Goal: Task Accomplishment & Management: Manage account settings

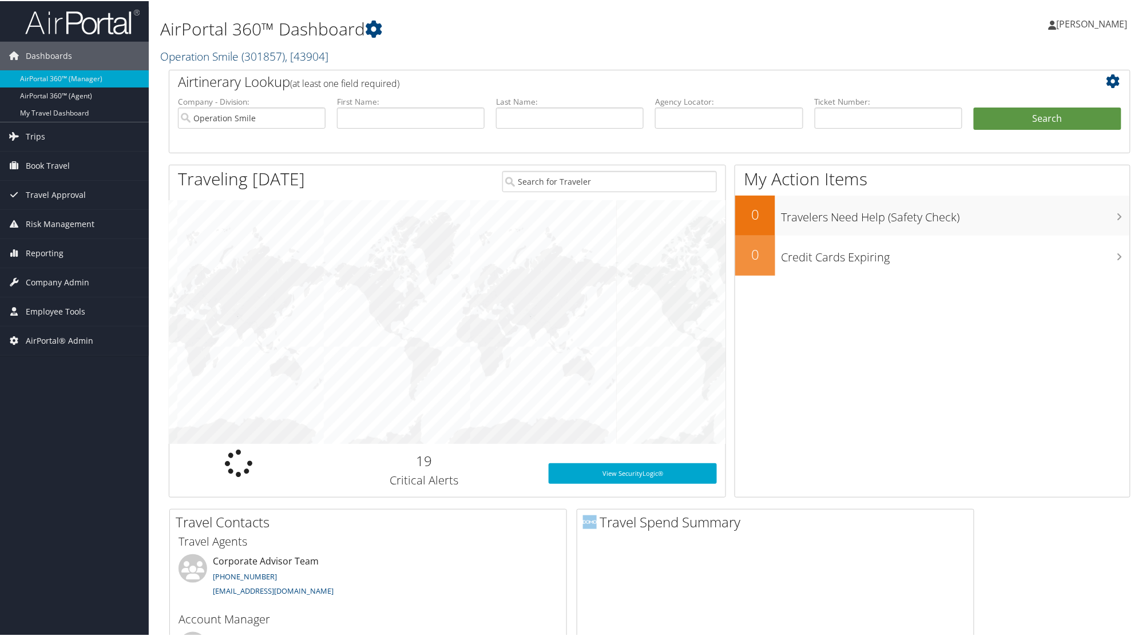
click at [228, 54] on link "Operation Smile ( 301857 ) , [ 43904 ]" at bounding box center [244, 54] width 168 height 15
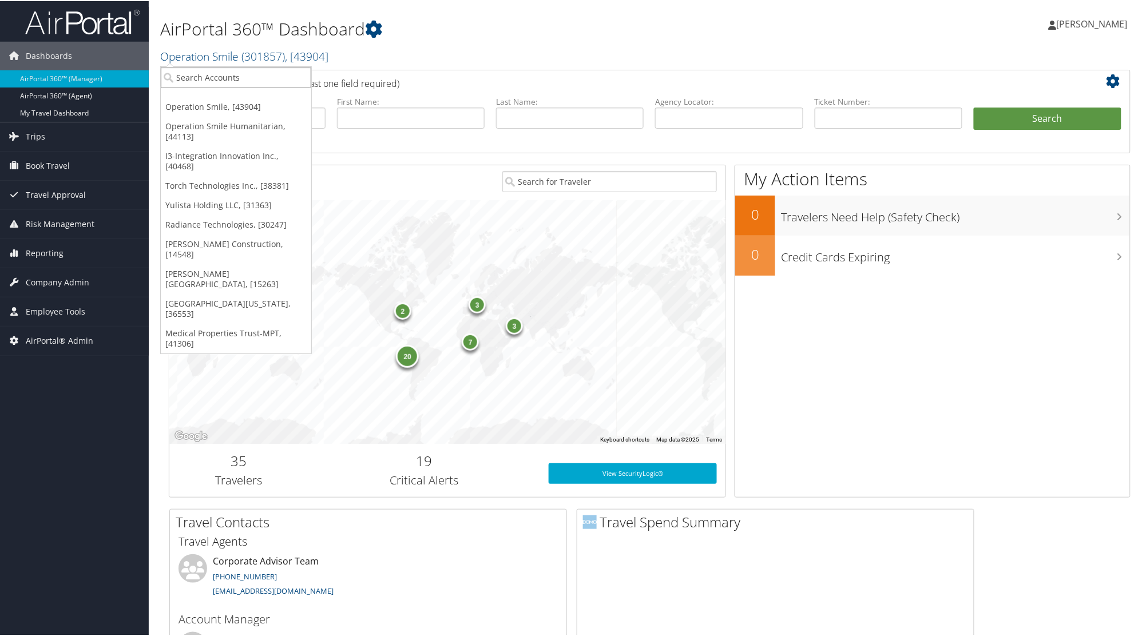
click at [224, 69] on input "search" at bounding box center [236, 76] width 150 height 21
type input "american diabete"
click at [206, 102] on div "Account" at bounding box center [305, 107] width 303 height 10
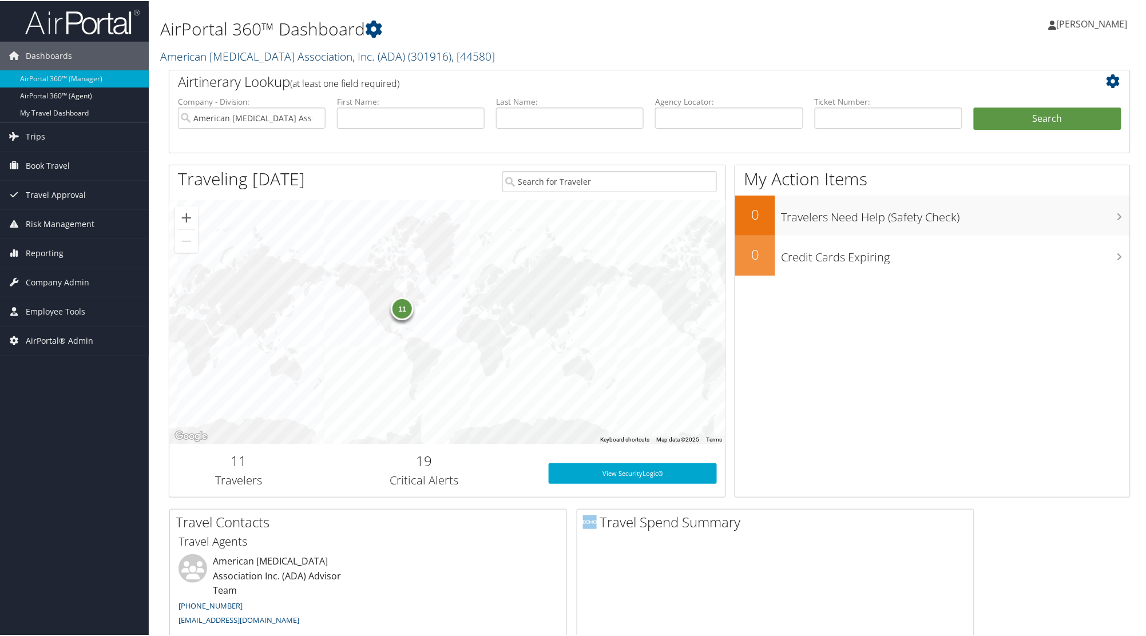
click at [214, 55] on link "American [MEDICAL_DATA] Association, Inc. (ADA) ( 301916 ) , [ 44580 ]" at bounding box center [327, 54] width 335 height 15
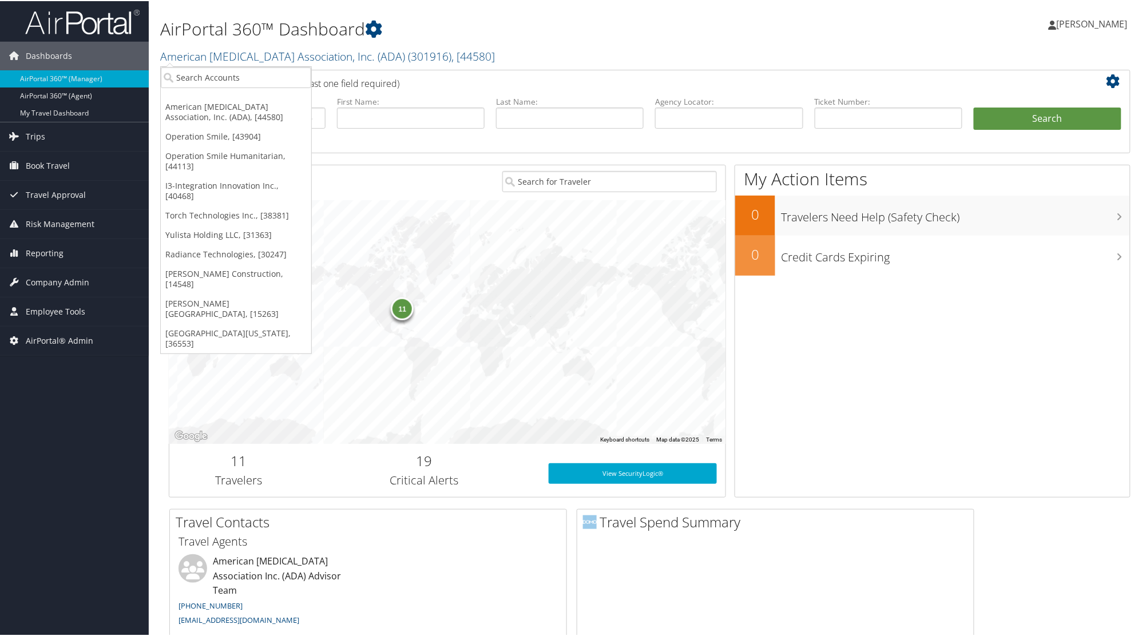
drag, startPoint x: 435, startPoint y: 192, endPoint x: 189, endPoint y: 237, distance: 250.7
click at [434, 190] on div "Traveling [DATE]" at bounding box center [331, 179] width 324 height 30
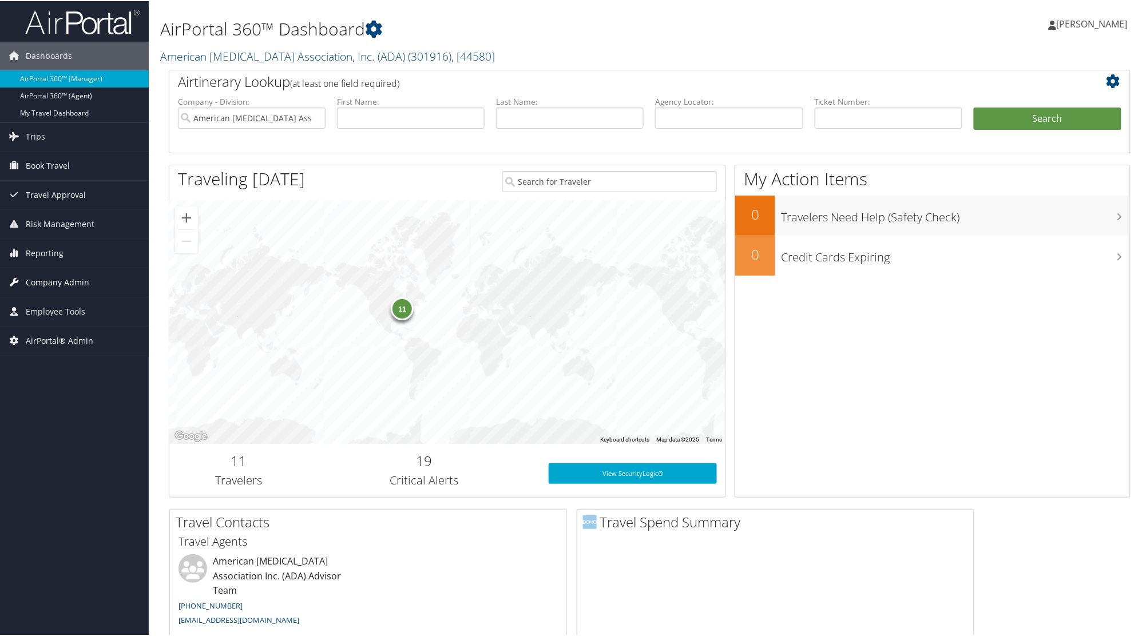
click at [55, 282] on span "Company Admin" at bounding box center [57, 281] width 63 height 29
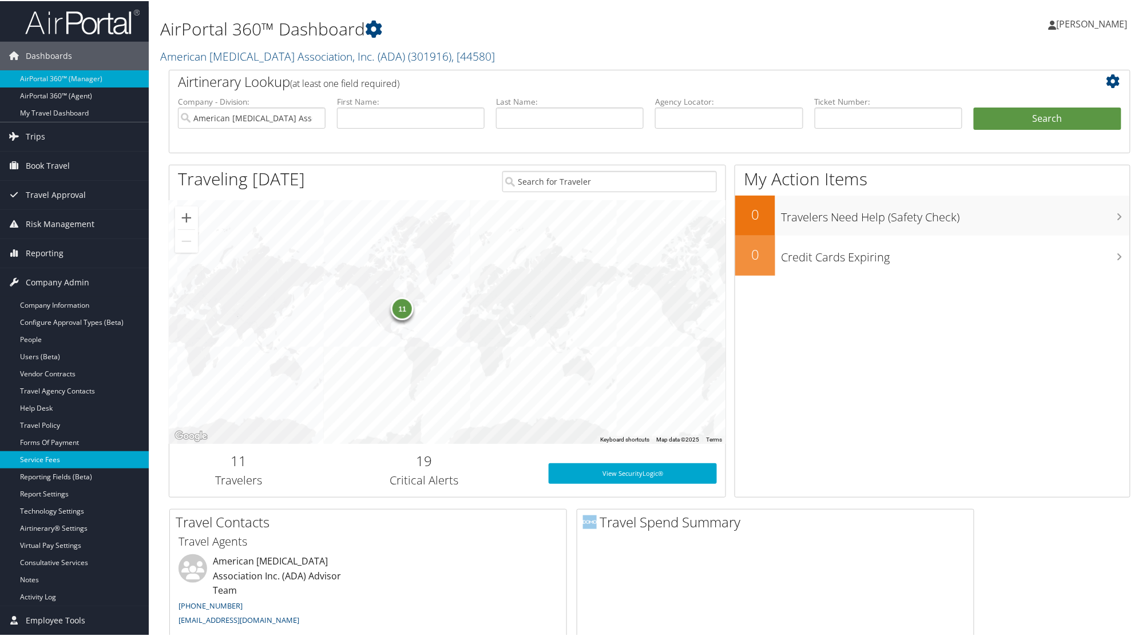
click at [49, 453] on link "Service Fees" at bounding box center [74, 458] width 149 height 17
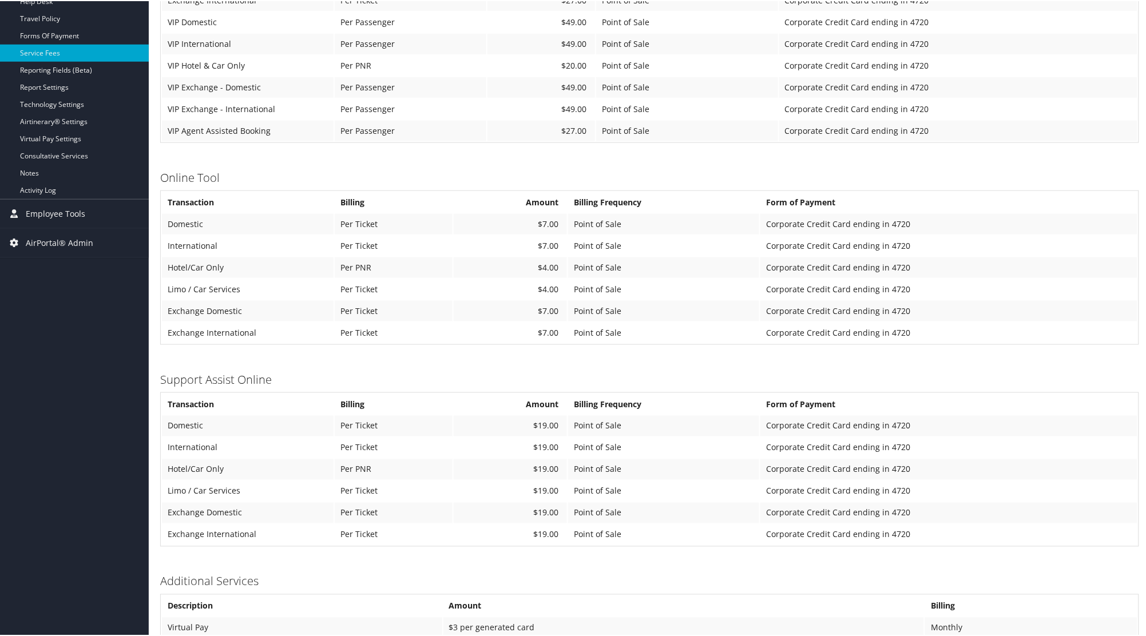
scroll to position [355, 0]
